Goal: Transaction & Acquisition: Purchase product/service

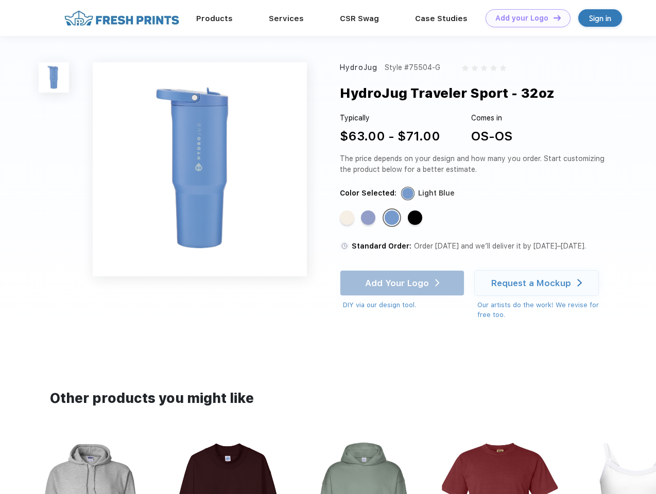
click at [524, 18] on link "Add your Logo Design Tool" at bounding box center [527, 18] width 85 height 18
click at [0, 0] on div "Design Tool" at bounding box center [0, 0] width 0 height 0
click at [552, 17] on link "Add your Logo Design Tool" at bounding box center [527, 18] width 85 height 18
click at [54, 77] on img at bounding box center [54, 77] width 30 height 30
click at [348, 218] on div "Standard Color" at bounding box center [347, 217] width 14 height 14
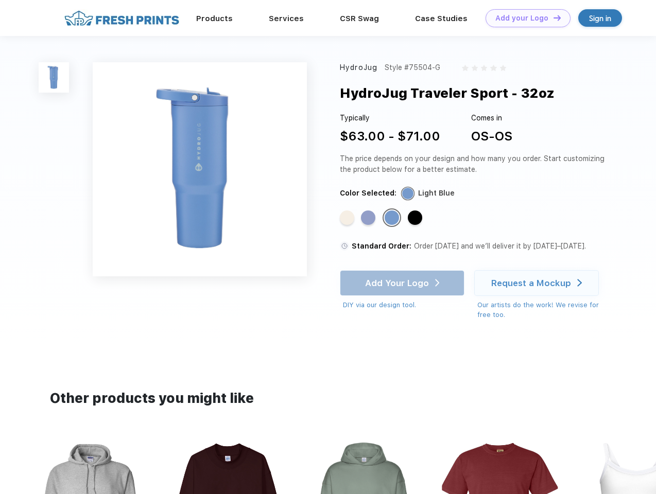
click at [369, 218] on div "Standard Color" at bounding box center [368, 217] width 14 height 14
click at [393, 218] on div "Standard Color" at bounding box center [391, 217] width 14 height 14
click at [416, 218] on div "Standard Color" at bounding box center [415, 217] width 14 height 14
click at [403, 283] on div "Add Your Logo DIY via our design tool. Ah shoot! This product isn't up in our d…" at bounding box center [402, 290] width 125 height 40
click at [538, 283] on div "Request a Mockup" at bounding box center [531, 283] width 80 height 10
